Goal: Find specific fact: Find specific fact

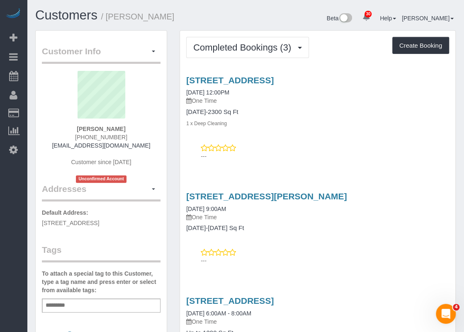
drag, startPoint x: 183, startPoint y: 81, endPoint x: 363, endPoint y: 80, distance: 179.6
click at [363, 80] on div "[STREET_ADDRESS] [DATE] 12:00PM One Time [DATE]-2300 Sq Ft 1 x Deep Cleaning" at bounding box center [317, 101] width 275 height 52
copy link "[STREET_ADDRESS]"
drag, startPoint x: 207, startPoint y: 71, endPoint x: 205, endPoint y: 77, distance: 5.6
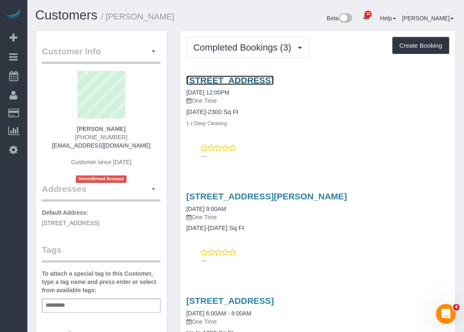
copy link "[STREET_ADDRESS]"
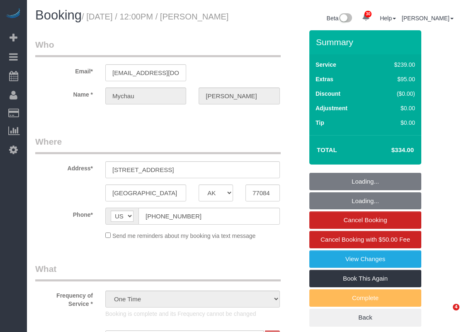
select select "[GEOGRAPHIC_DATA]"
select select "3"
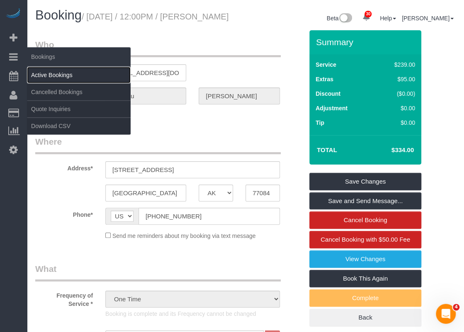
click at [39, 73] on link "Active Bookings" at bounding box center [79, 75] width 104 height 17
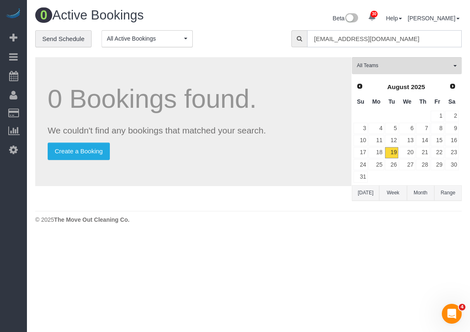
click at [353, 34] on input "[EMAIL_ADDRESS][DOMAIN_NAME]" at bounding box center [384, 38] width 155 height 17
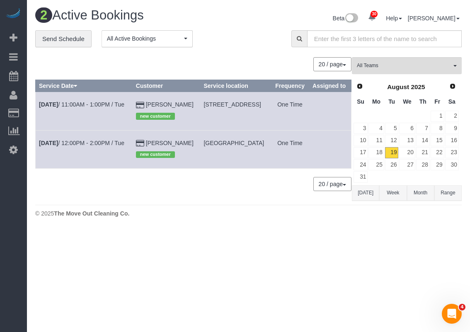
drag, startPoint x: 201, startPoint y: 172, endPoint x: 183, endPoint y: 161, distance: 21.1
click at [200, 161] on td "[GEOGRAPHIC_DATA]" at bounding box center [235, 149] width 71 height 38
copy span "[GEOGRAPHIC_DATA]"
